Goal: Answer question/provide support

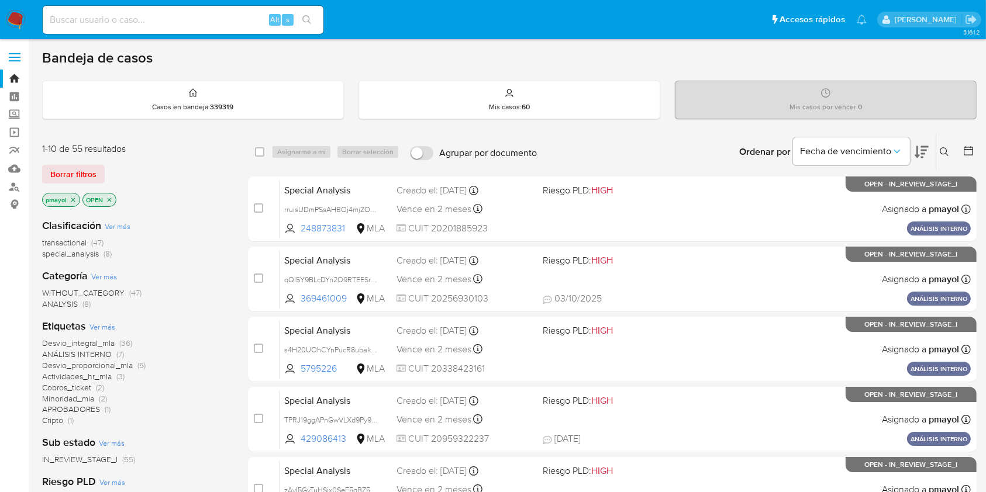
click at [158, 22] on input at bounding box center [183, 19] width 281 height 15
paste input "TG79Q6oZaDPN5stJbOfwU31m"
type input "TG79Q6oZaDPN5stJbOfwU31m"
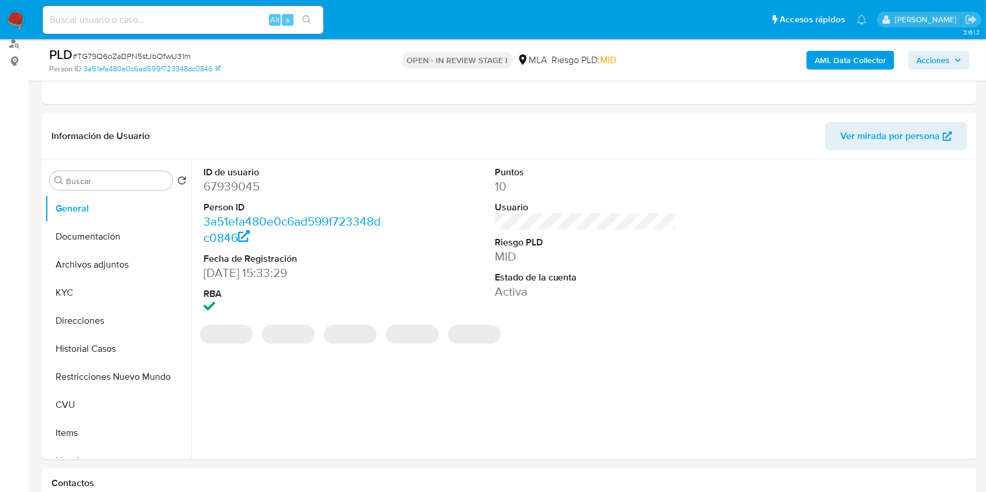
select select "10"
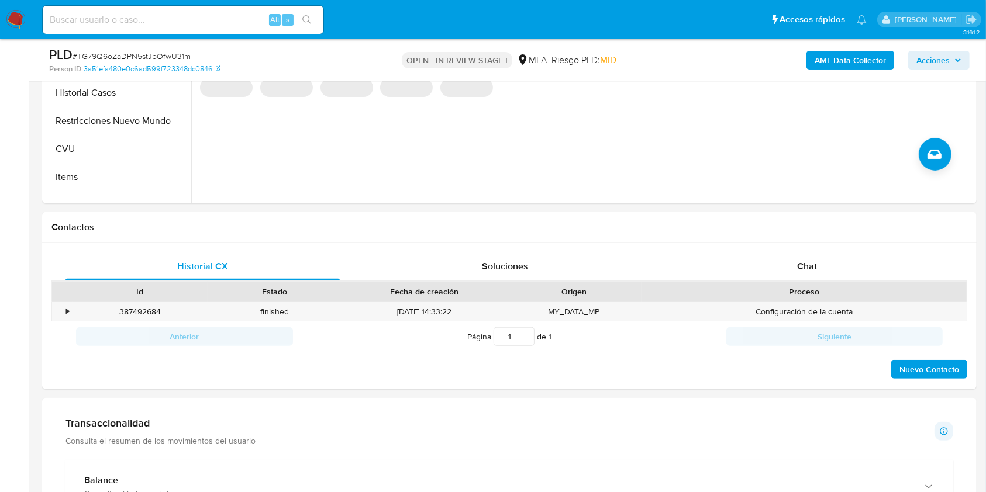
scroll to position [406, 0]
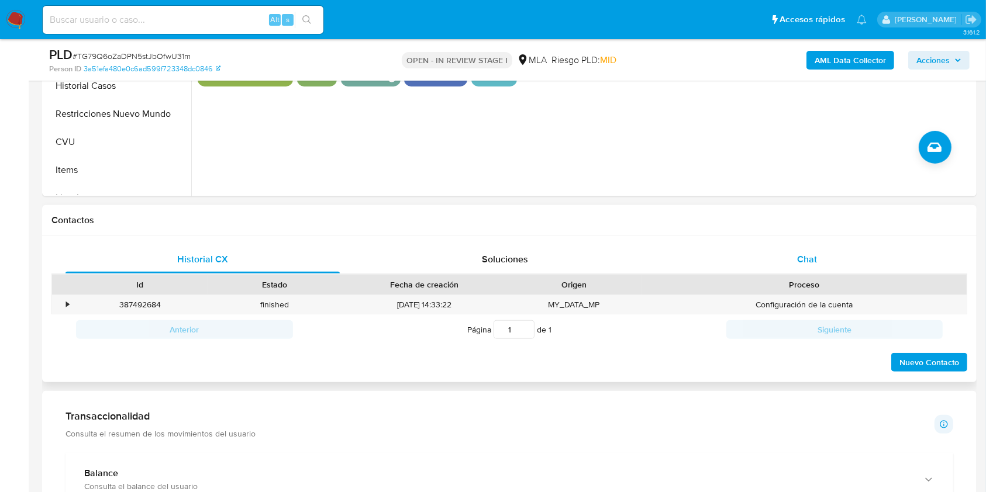
click at [770, 257] on div "Chat" at bounding box center [807, 260] width 274 height 28
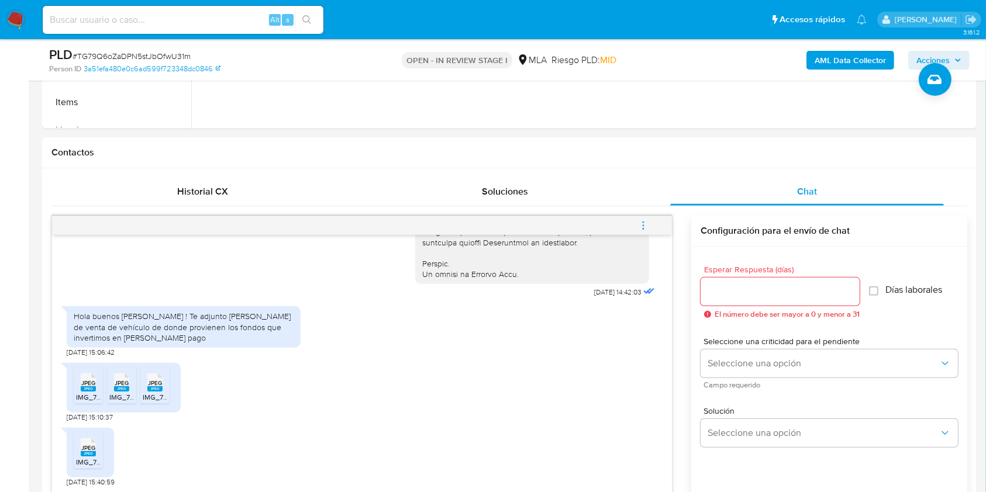
scroll to position [500, 0]
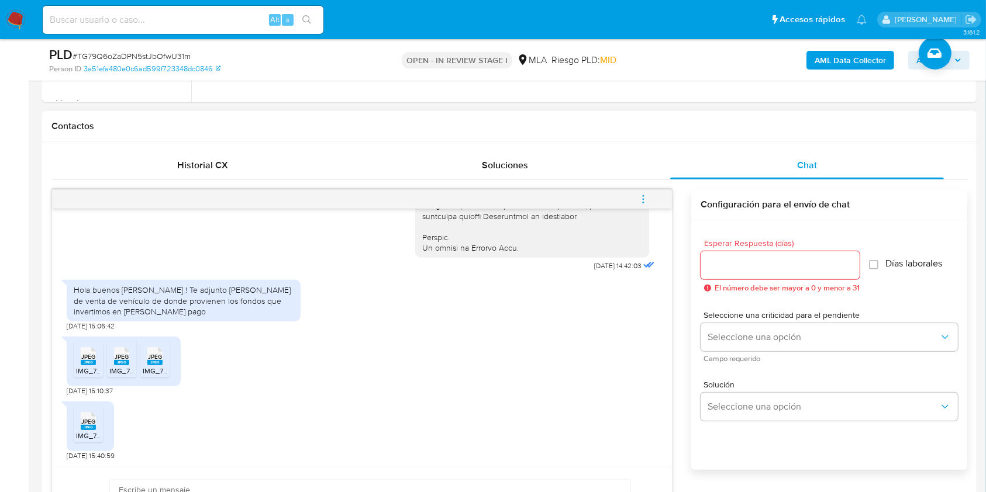
click at [92, 362] on rect at bounding box center [88, 362] width 15 height 5
click at [119, 360] on rect at bounding box center [121, 362] width 15 height 5
click at [163, 358] on div "JPEG JPEG" at bounding box center [155, 355] width 25 height 23
click at [90, 427] on rect at bounding box center [88, 427] width 15 height 5
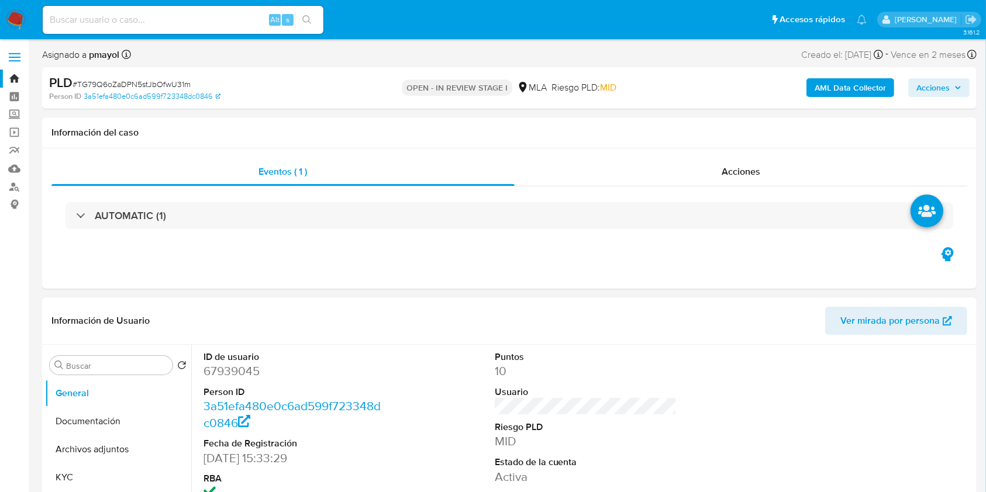
click at [230, 374] on dd "67939045" at bounding box center [294, 371] width 182 height 16
copy dd "67939045"
